Goal: Complete application form

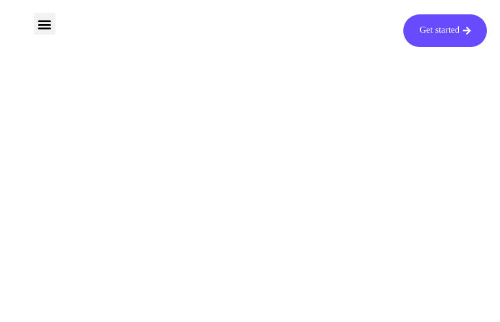
type input "DLOiJpinwlMaV"
type input "[EMAIL_ADDRESS][DOMAIN_NAME]"
type input "QuRhJWBwiP"
type input "JApltxaPtsRgU"
type input "[EMAIL_ADDRESS][DOMAIN_NAME]"
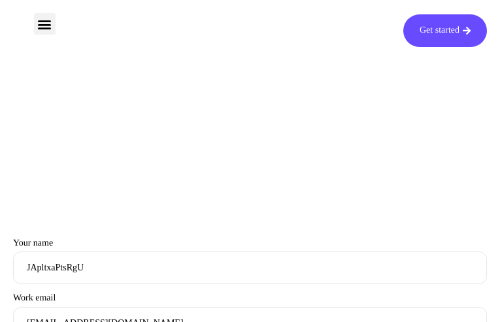
type input "lNxqFEWajYMhyS"
